Goal: Information Seeking & Learning: Learn about a topic

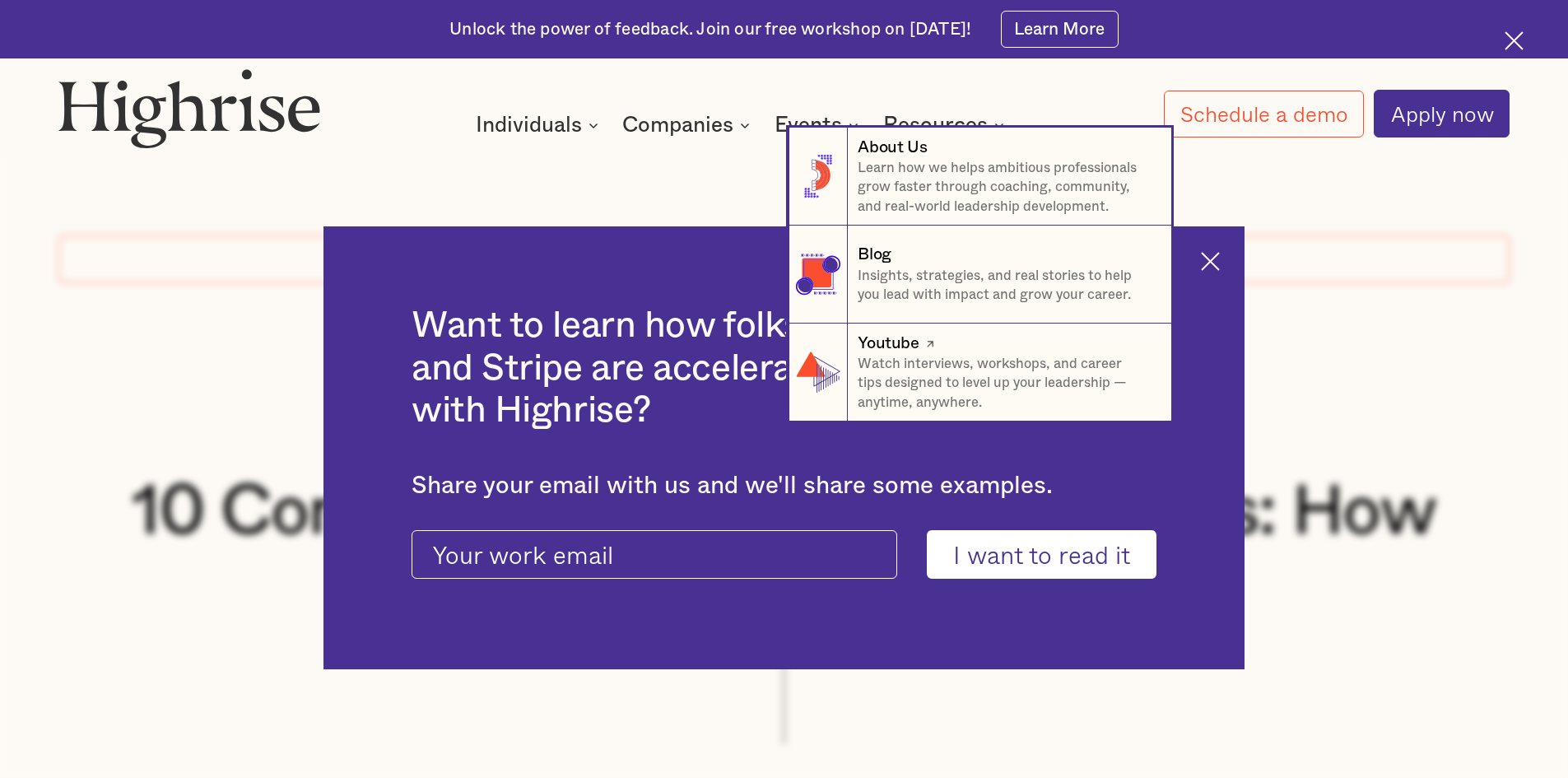
drag, startPoint x: 1211, startPoint y: 347, endPoint x: 1258, endPoint y: 337, distance: 48.1
click at [1221, 343] on nav "8 About Us Learn how we helps ambitious professionals grow faster through coach…" at bounding box center [784, 275] width 1568 height 294
click at [1243, 268] on nav "8 About Us Learn how we helps ambitious professionals grow faster through coach…" at bounding box center [784, 275] width 1568 height 294
drag, startPoint x: 1237, startPoint y: 270, endPoint x: 1211, endPoint y: 269, distance: 26.0
click at [1225, 270] on nav "8 About Us Learn how we helps ambitious professionals grow faster through coach…" at bounding box center [784, 275] width 1568 height 294
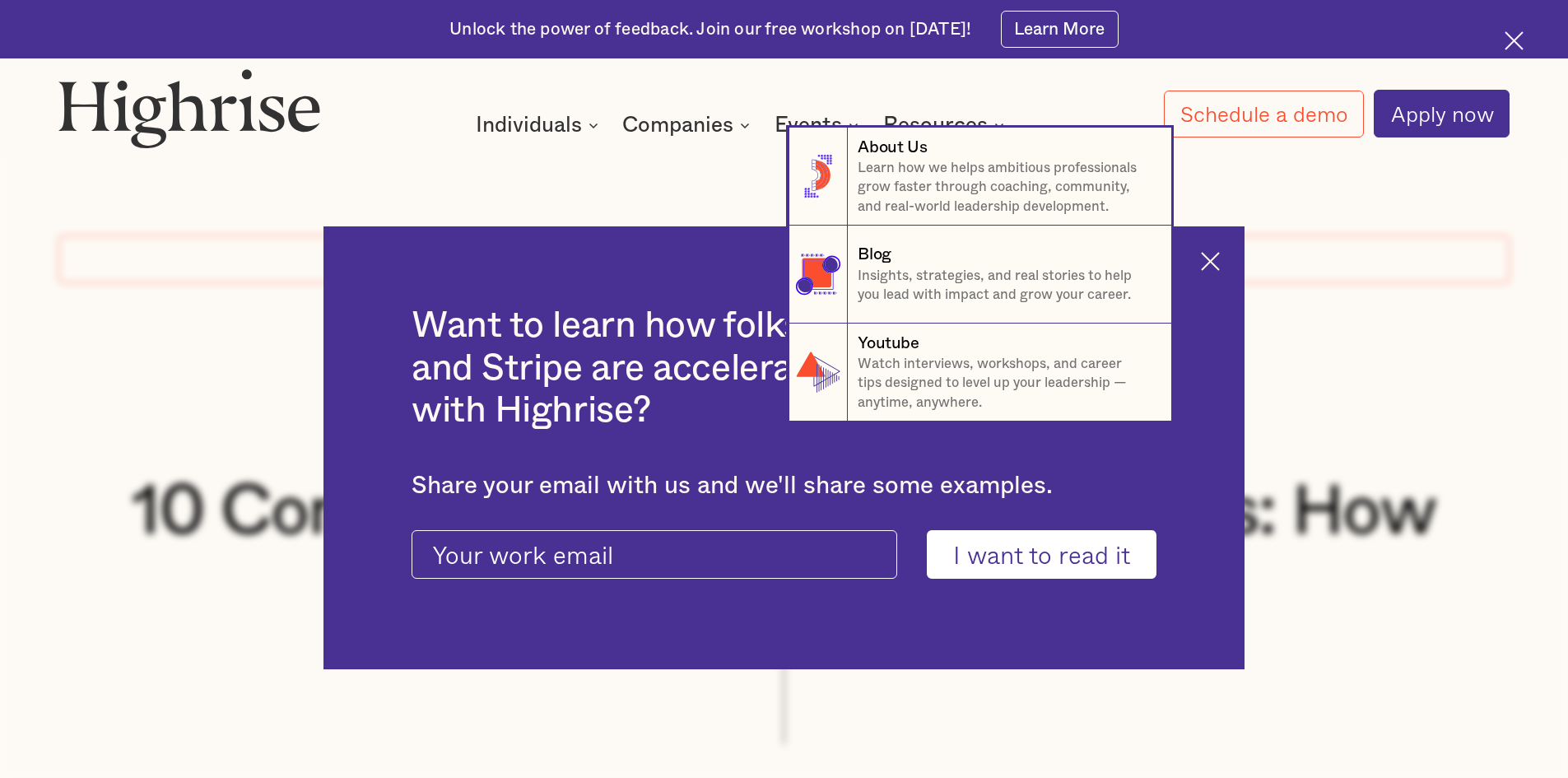
click at [1204, 267] on nav "8 About Us Learn how we helps ambitious professionals grow faster through coach…" at bounding box center [784, 275] width 1568 height 294
drag, startPoint x: 1273, startPoint y: 193, endPoint x: 1279, endPoint y: 185, distance: 10.0
click at [1275, 190] on nav "8 About Us Learn how we helps ambitious professionals grow faster through coach…" at bounding box center [784, 275] width 1568 height 294
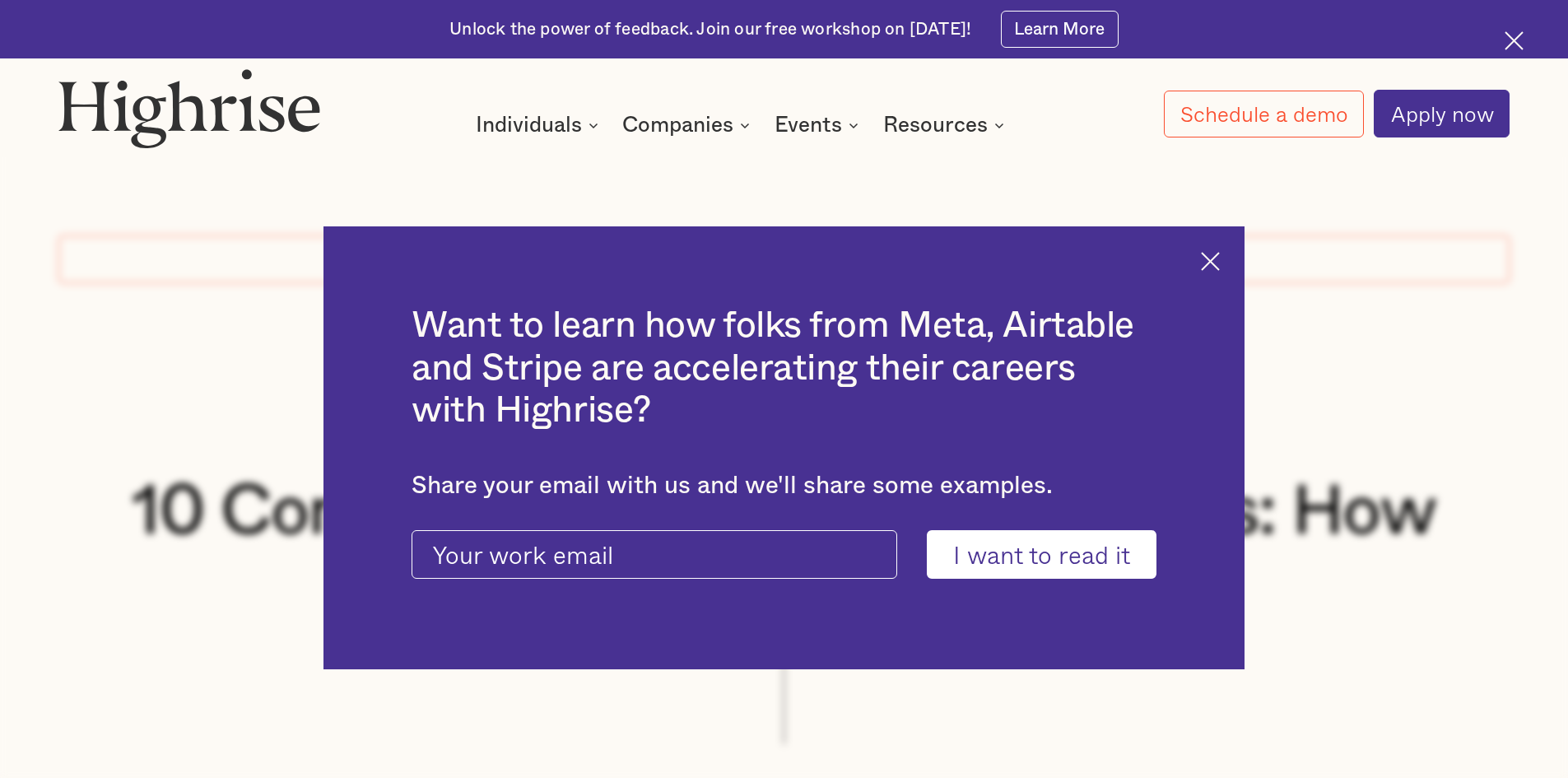
drag, startPoint x: 1559, startPoint y: 55, endPoint x: 1508, endPoint y: 45, distance: 52.0
click at [1559, 56] on div "Unlock the power of feedback. Join our free workshop on [DATE]! Learn More" at bounding box center [784, 29] width 1568 height 58
click at [1501, 43] on div "Unlock the power of feedback. Join our free workshop on [DATE]! Learn More" at bounding box center [784, 29] width 1568 height 58
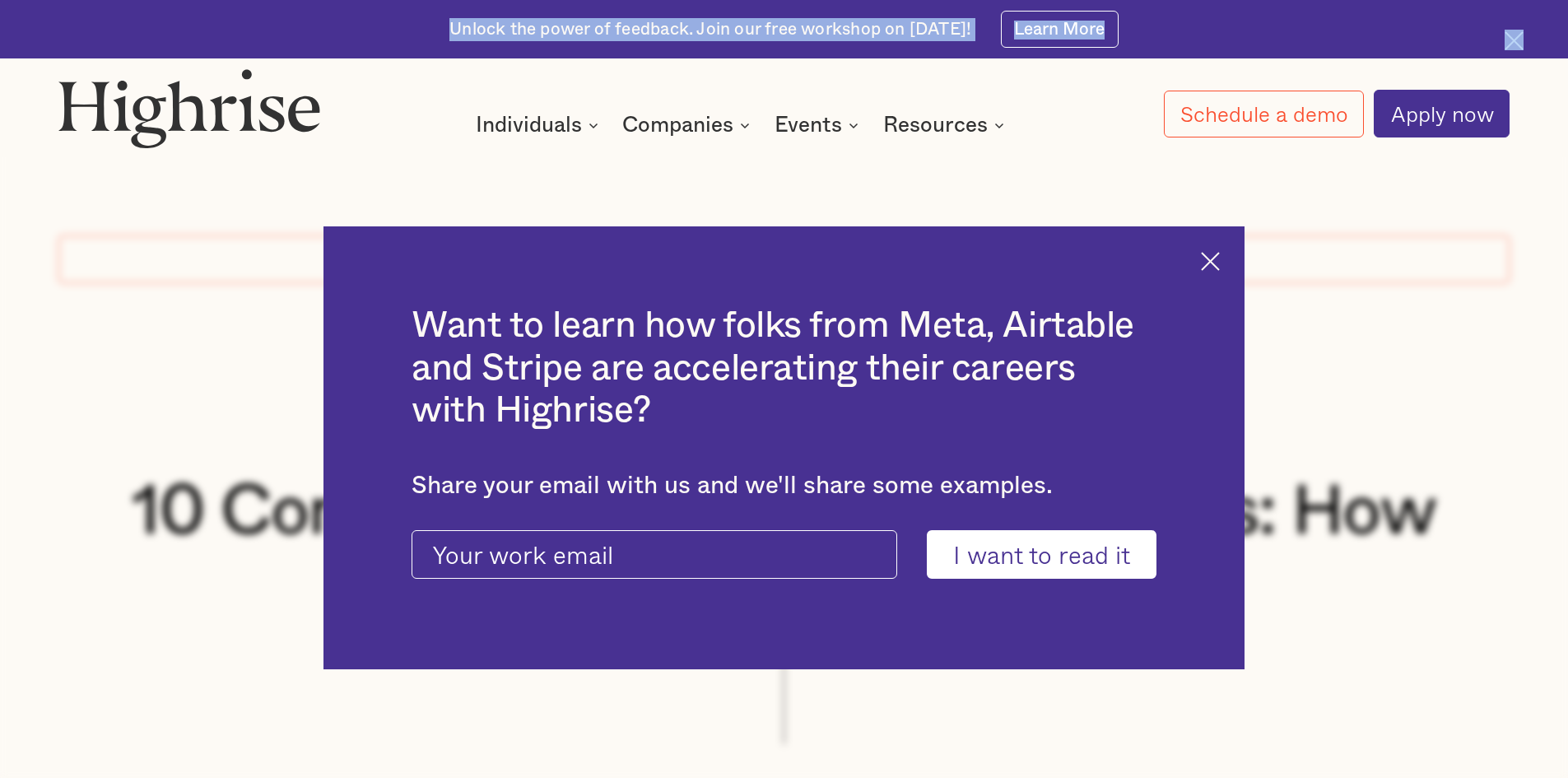
click at [1506, 42] on div "Unlock the power of feedback. Join our free workshop on [DATE]! Learn More" at bounding box center [784, 29] width 1568 height 58
click at [1506, 42] on img at bounding box center [1514, 41] width 19 height 19
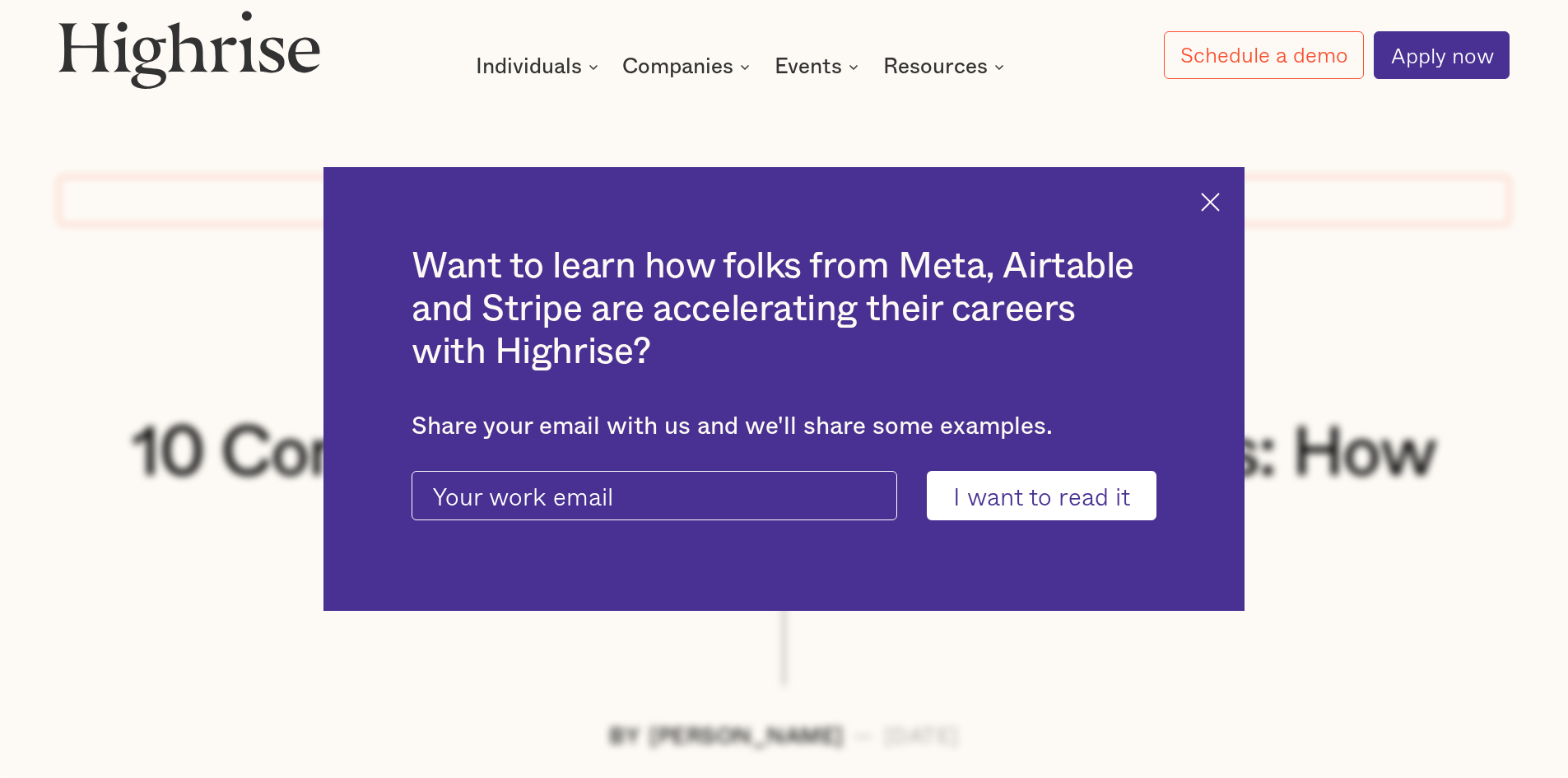
click at [1216, 211] on div "Want to learn how folks from Meta, Airtable and Stripe are accelerating their c…" at bounding box center [784, 389] width 921 height 444
click at [1220, 196] on img at bounding box center [1210, 202] width 19 height 19
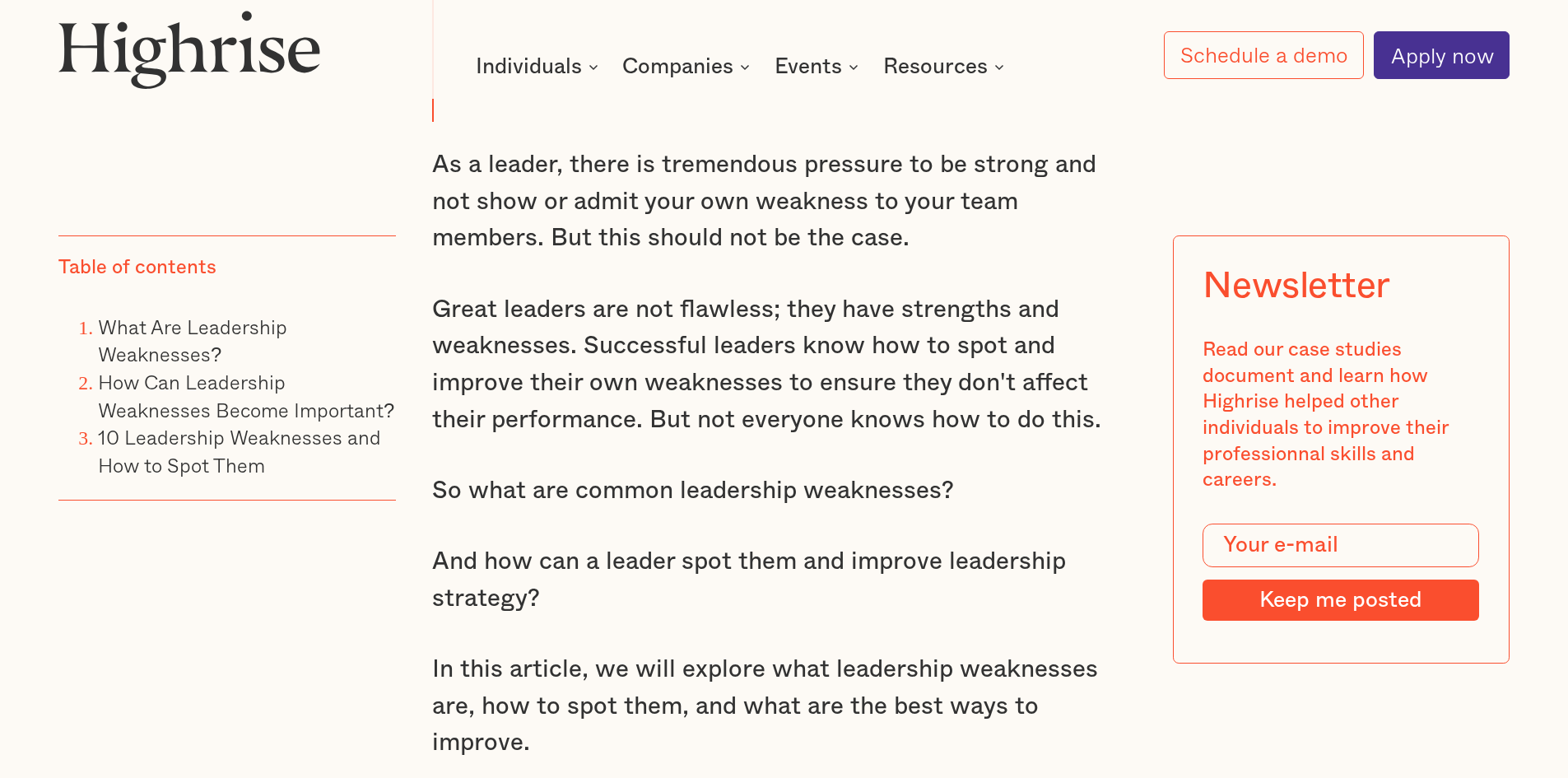
scroll to position [1812, 0]
